Goal: Information Seeking & Learning: Learn about a topic

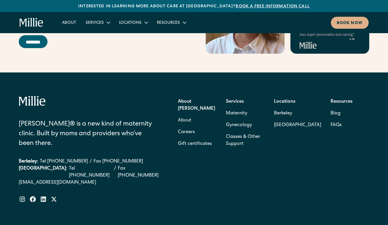
scroll to position [2340, 0]
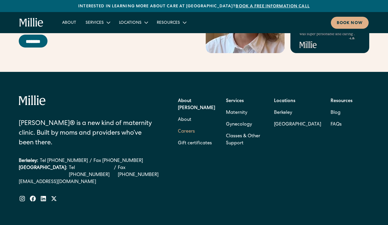
click at [190, 126] on link "Careers" at bounding box center [186, 132] width 17 height 12
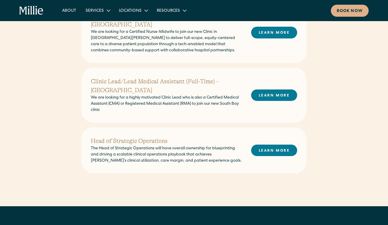
scroll to position [240, 0]
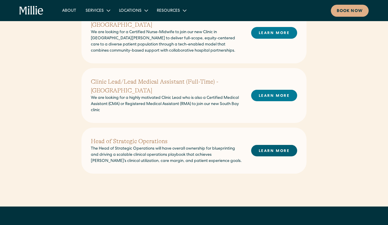
click at [268, 145] on link "LEARN MORE" at bounding box center [274, 150] width 46 height 11
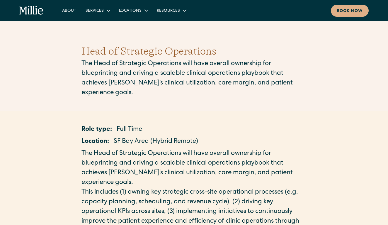
scroll to position [0, 0]
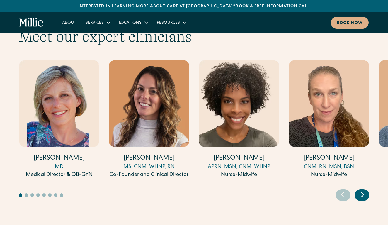
scroll to position [1589, 0]
click at [361, 190] on icon "Next slide" at bounding box center [363, 194] width 9 height 9
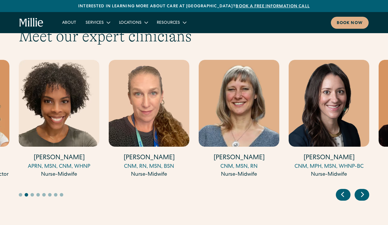
click at [361, 190] on icon "Next slide" at bounding box center [363, 194] width 9 height 9
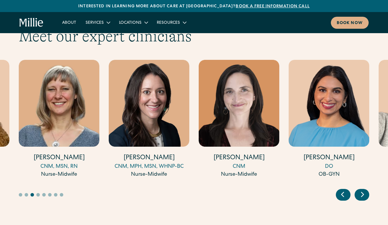
click at [362, 190] on icon "Next slide" at bounding box center [363, 194] width 9 height 9
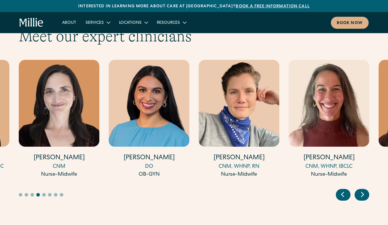
click at [362, 190] on icon "Next slide" at bounding box center [363, 194] width 9 height 9
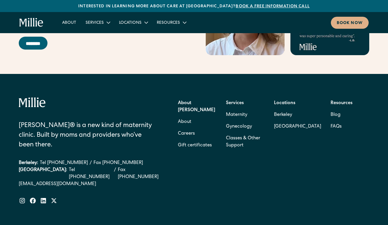
scroll to position [2339, 0]
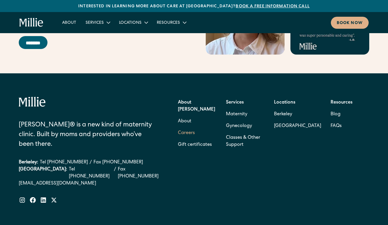
click at [190, 127] on link "Careers" at bounding box center [186, 133] width 17 height 12
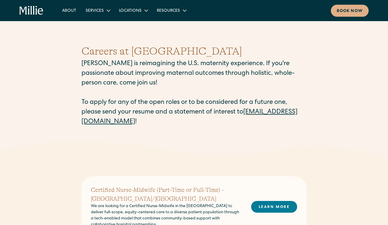
click at [169, 1] on div "About Services Maternity Gynecology Classes & Other Support Locations [GEOGRAPH…" at bounding box center [194, 10] width 388 height 21
